Goal: Task Accomplishment & Management: Use online tool/utility

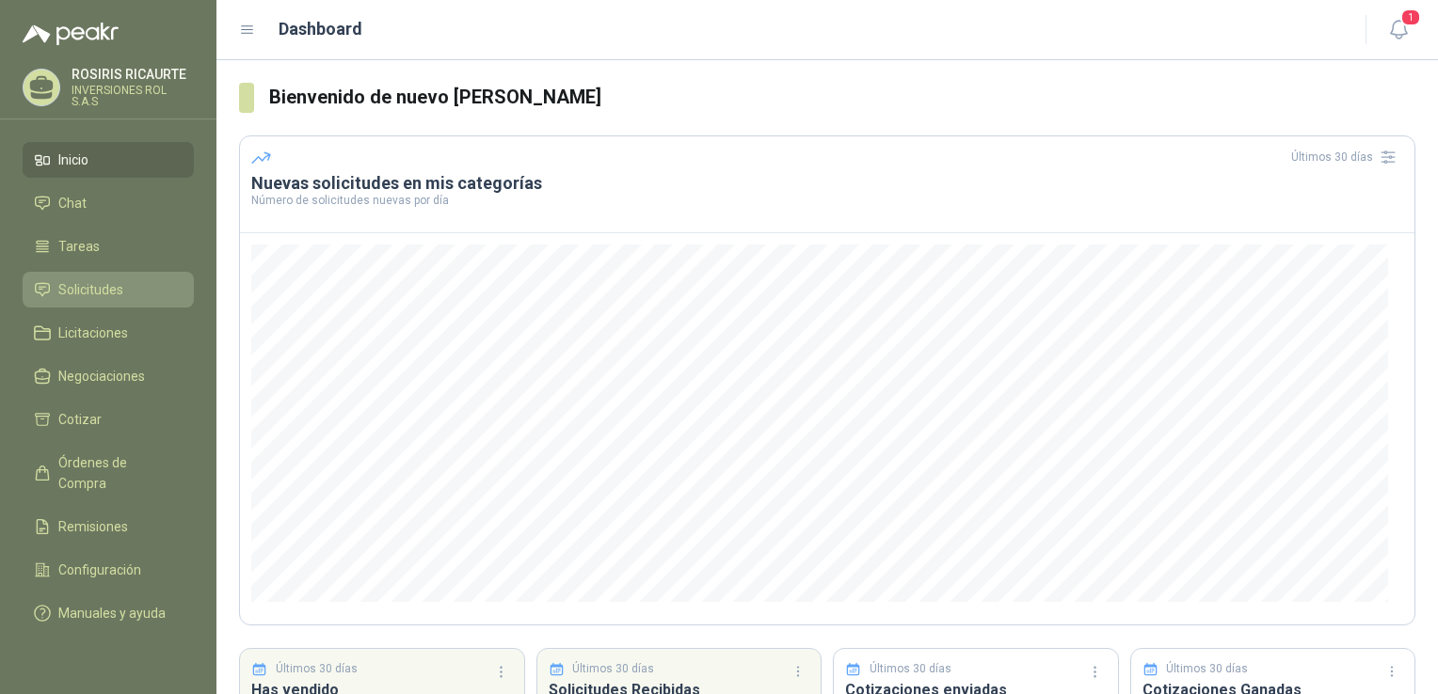
click at [78, 288] on span "Solicitudes" at bounding box center [90, 289] width 65 height 21
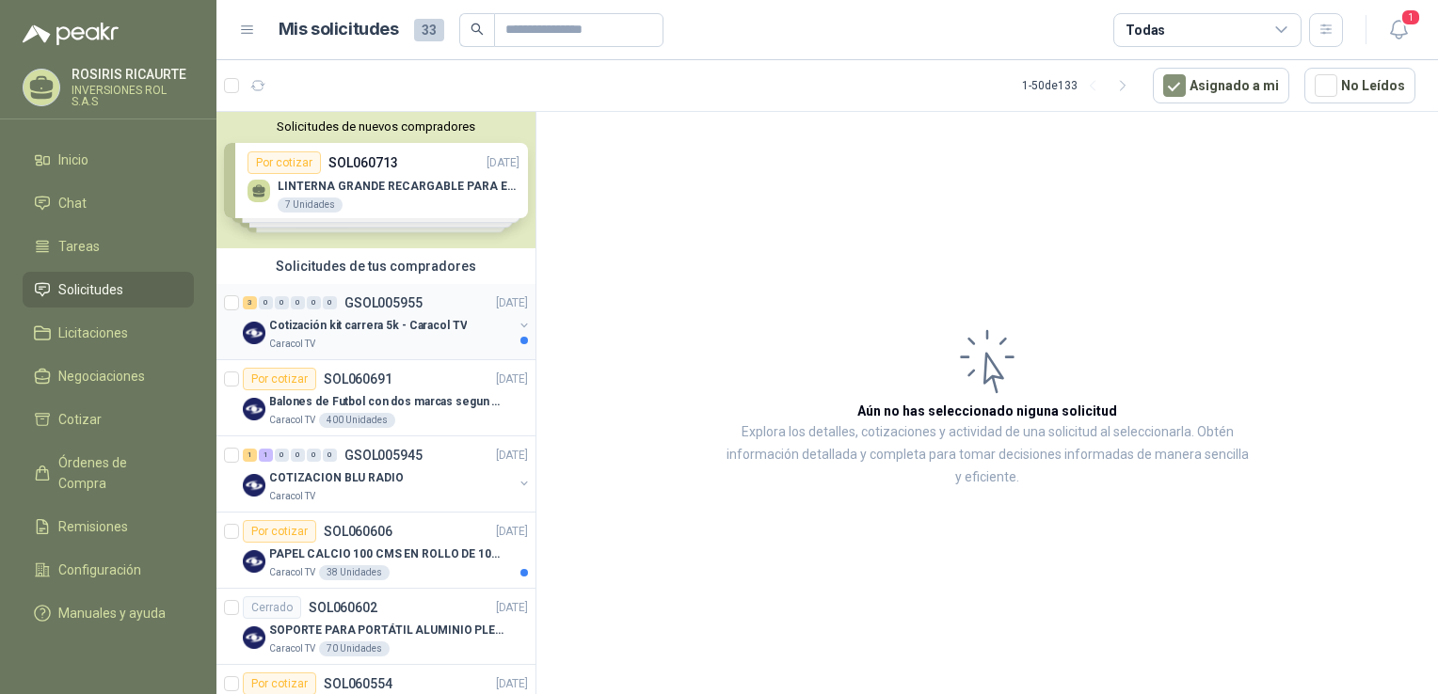
click at [380, 341] on div "Caracol TV" at bounding box center [391, 344] width 244 height 15
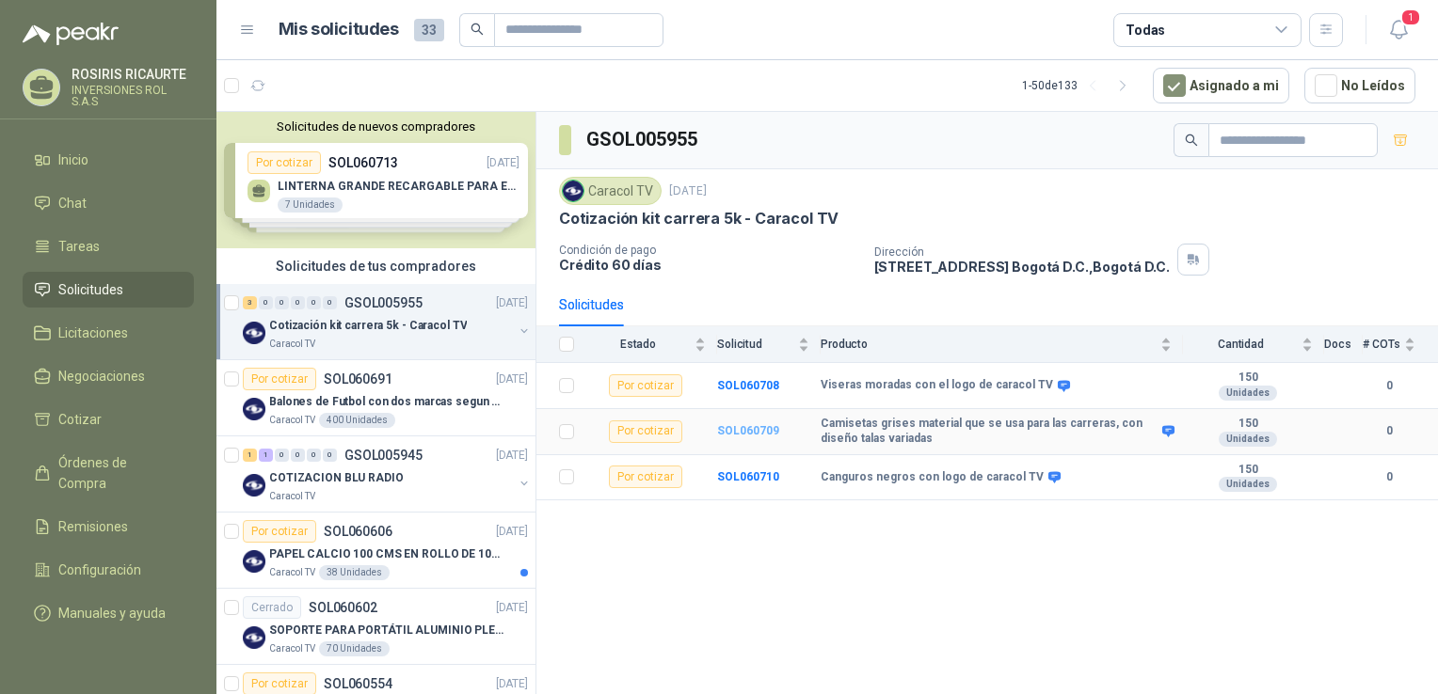
click at [752, 432] on b "SOL060709" at bounding box center [748, 430] width 62 height 13
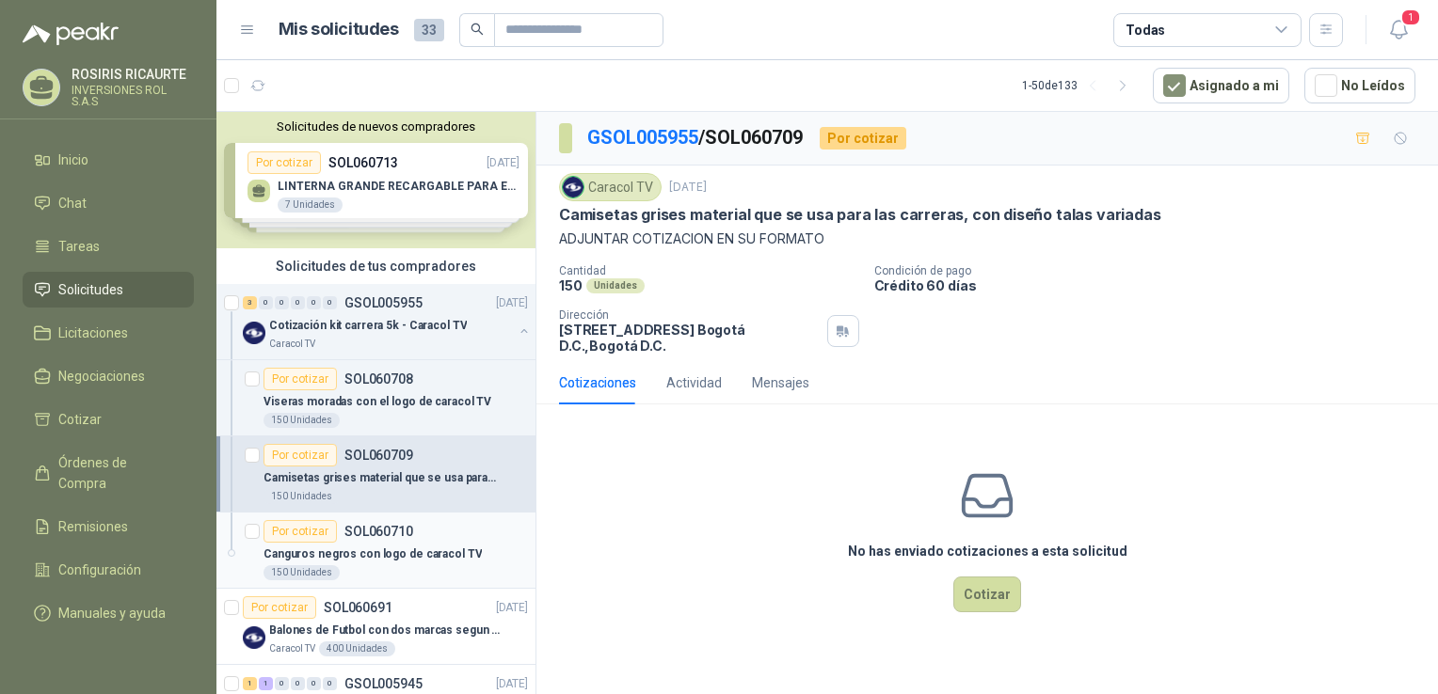
click at [421, 566] on div "150 Unidades" at bounding box center [395, 572] width 264 height 15
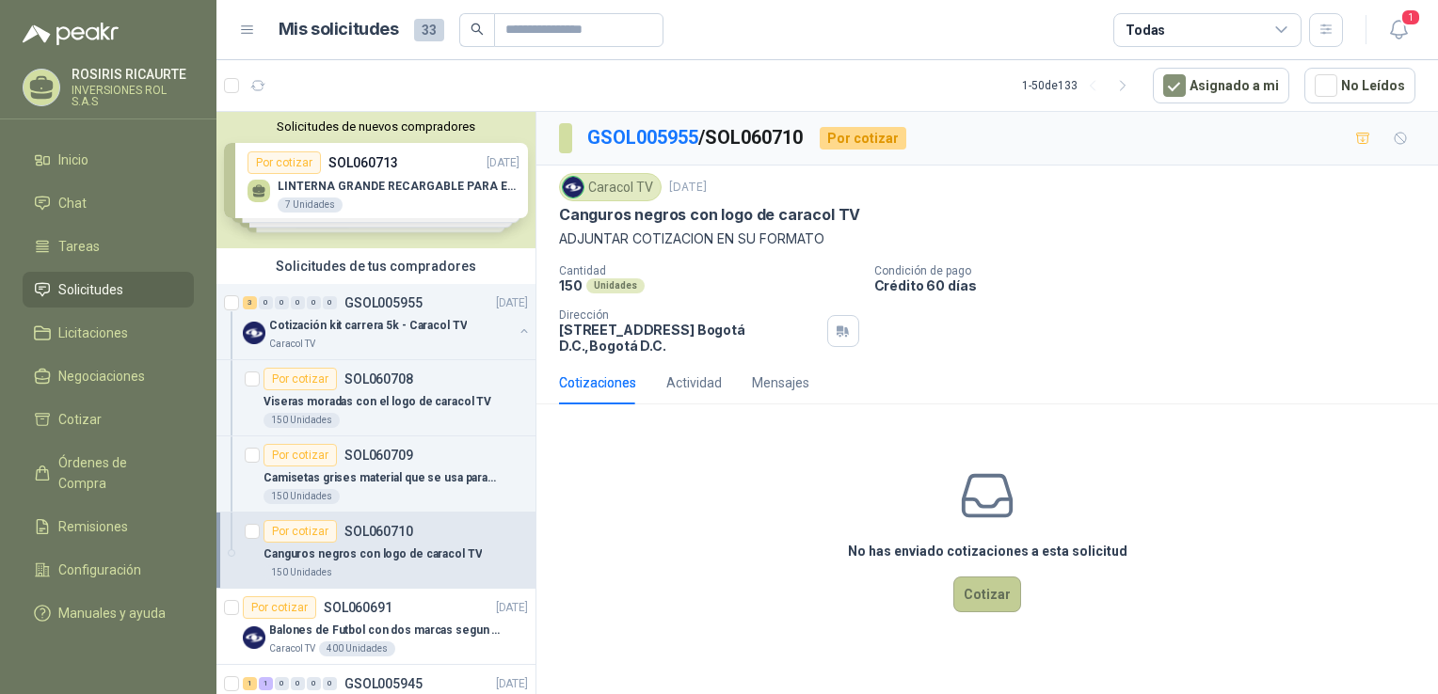
click at [982, 601] on button "Cotizar" at bounding box center [987, 595] width 68 height 36
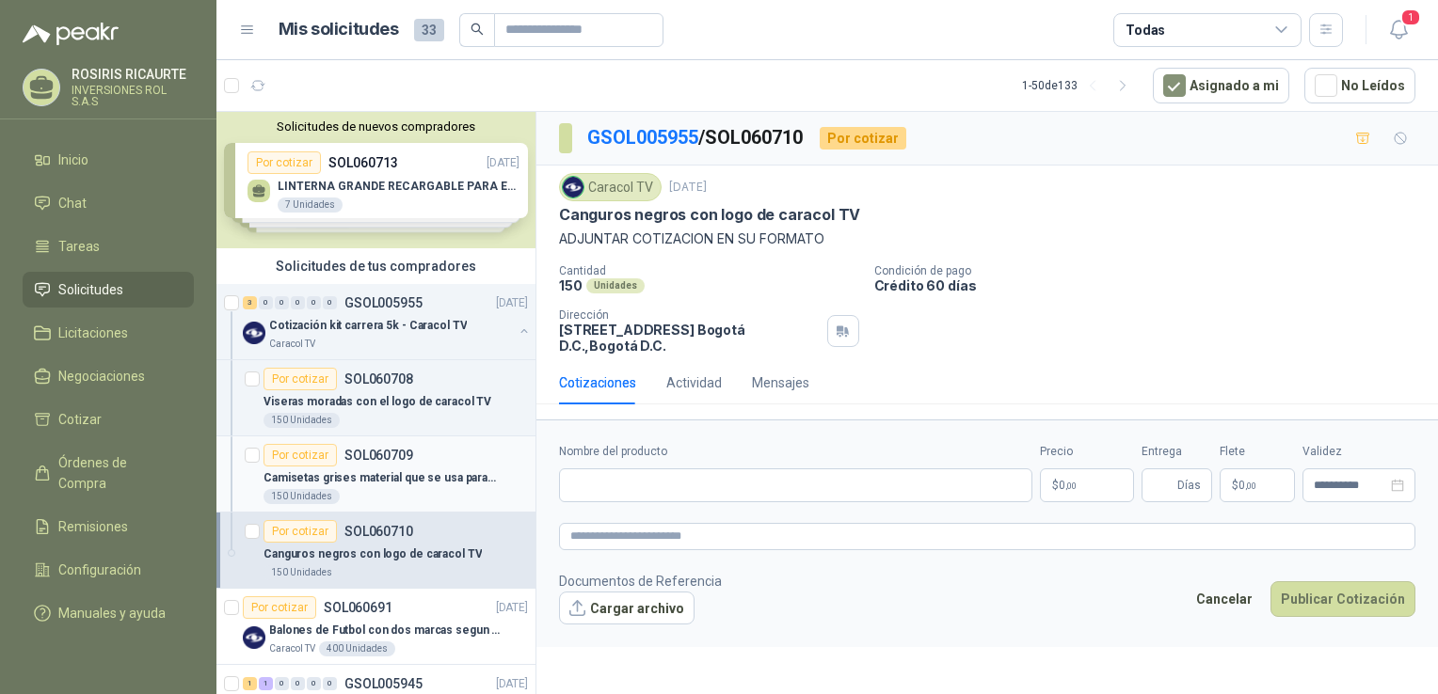
click at [369, 491] on div "150 Unidades" at bounding box center [395, 496] width 264 height 15
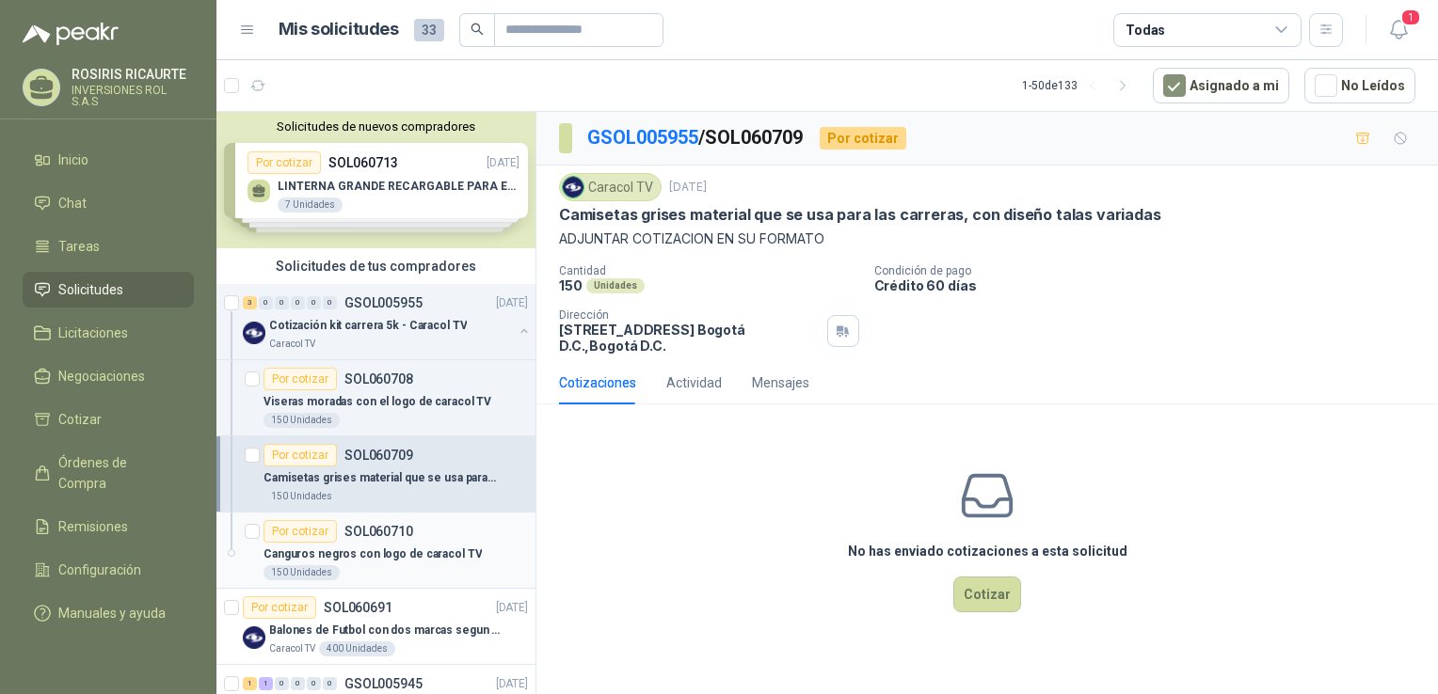
click at [385, 569] on div "150 Unidades" at bounding box center [395, 572] width 264 height 15
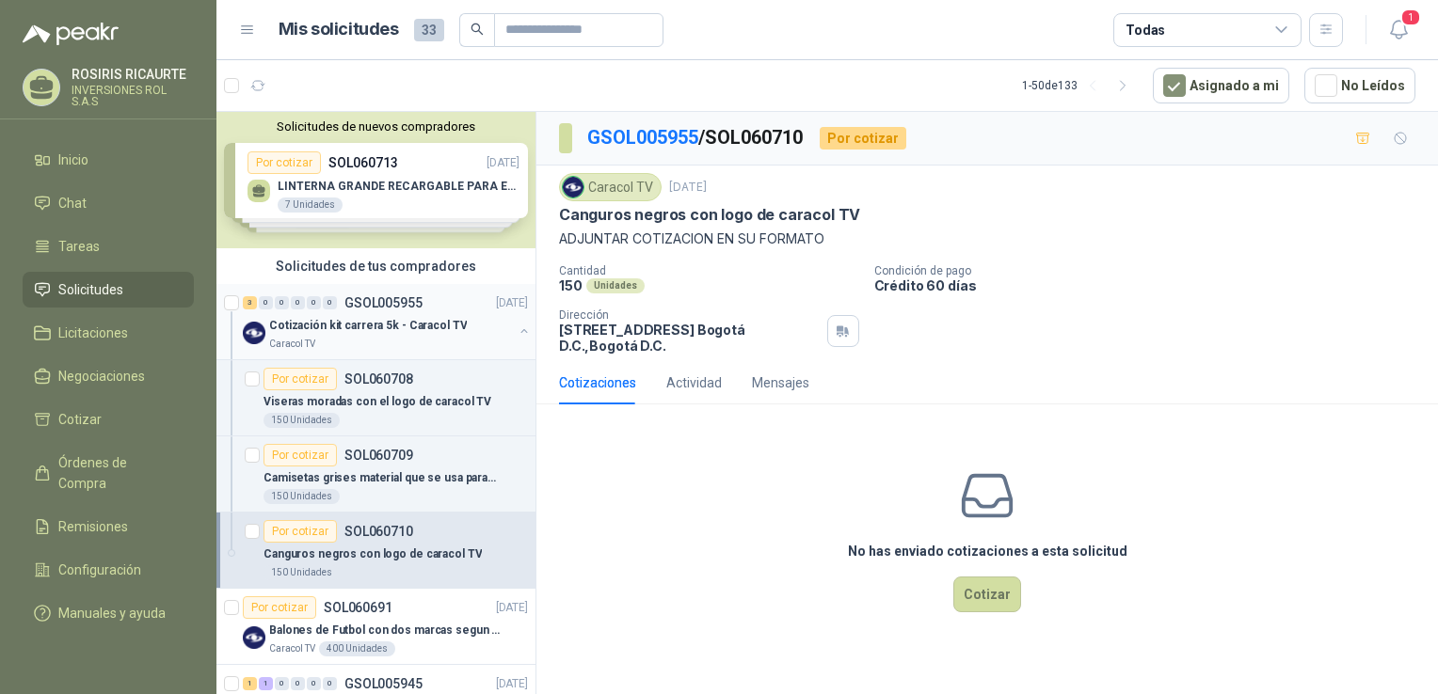
click at [368, 353] on div "3 0 0 0 0 0 GSOL005955 14/10/25 Cotización kit carrera 5k - Caracol TV Caracol …" at bounding box center [375, 322] width 319 height 76
click at [373, 341] on div "Caracol TV" at bounding box center [391, 344] width 244 height 15
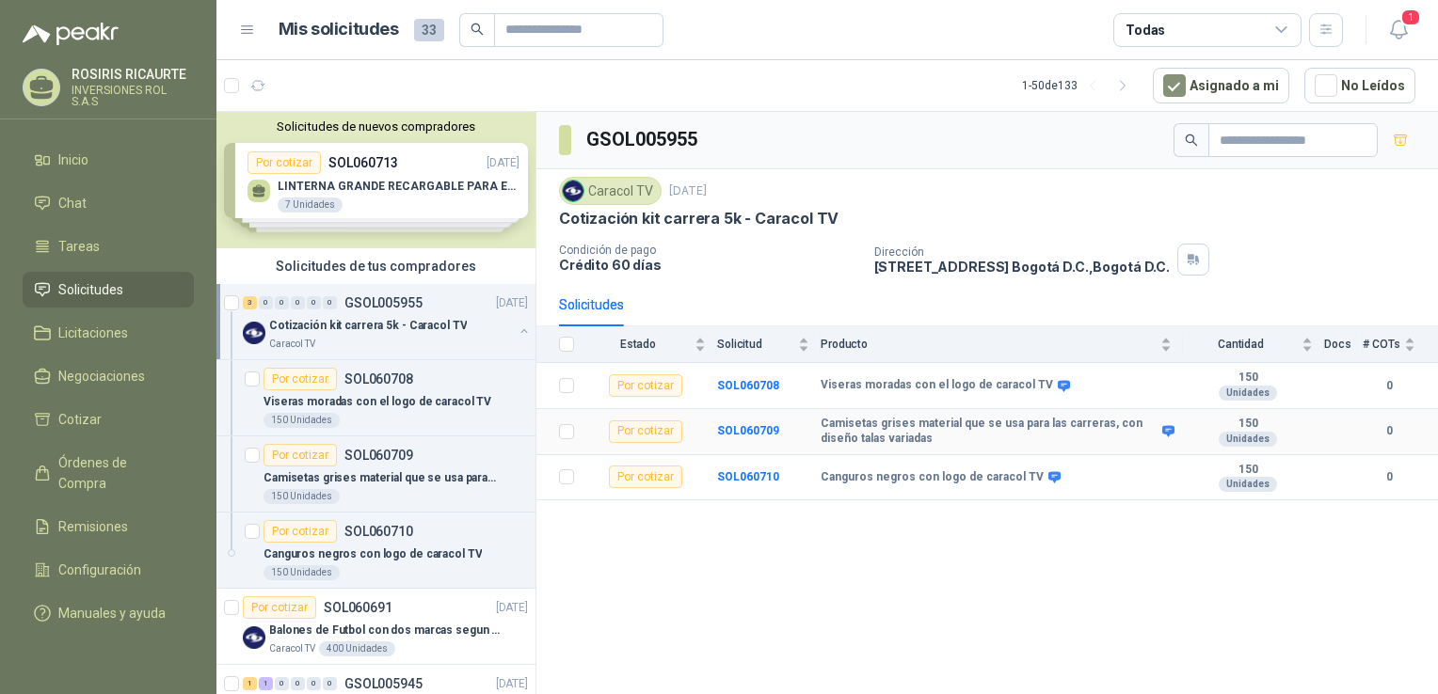
click at [805, 429] on td "SOL060709" at bounding box center [768, 432] width 103 height 46
click at [853, 427] on b "Camisetas grises material que se usa para las carreras, con diseño talas variad…" at bounding box center [988, 431] width 337 height 29
drag, startPoint x: 820, startPoint y: 420, endPoint x: 945, endPoint y: 442, distance: 126.2
click at [945, 442] on b "Camisetas grises material que se usa para las carreras, con diseño talas variad…" at bounding box center [988, 431] width 337 height 29
copy b "Camisetas grises material que se usa para las carreras, con diseño talas variad…"
